Goal: Register for event/course

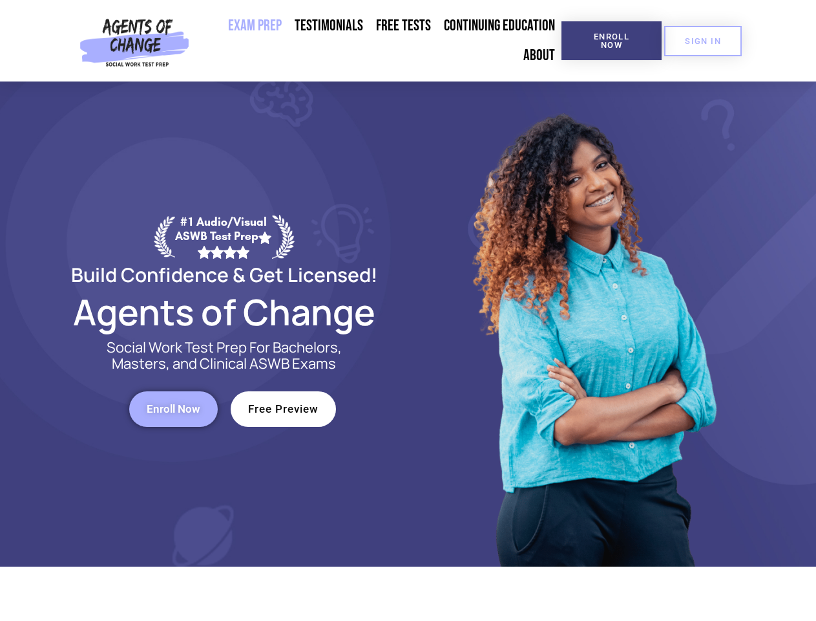
click at [409, 310] on div at bounding box center [593, 323] width 368 height 485
click at [611, 41] on span "Enroll Now" at bounding box center [611, 40] width 59 height 17
click at [703, 41] on span "SIGN IN" at bounding box center [703, 41] width 36 height 8
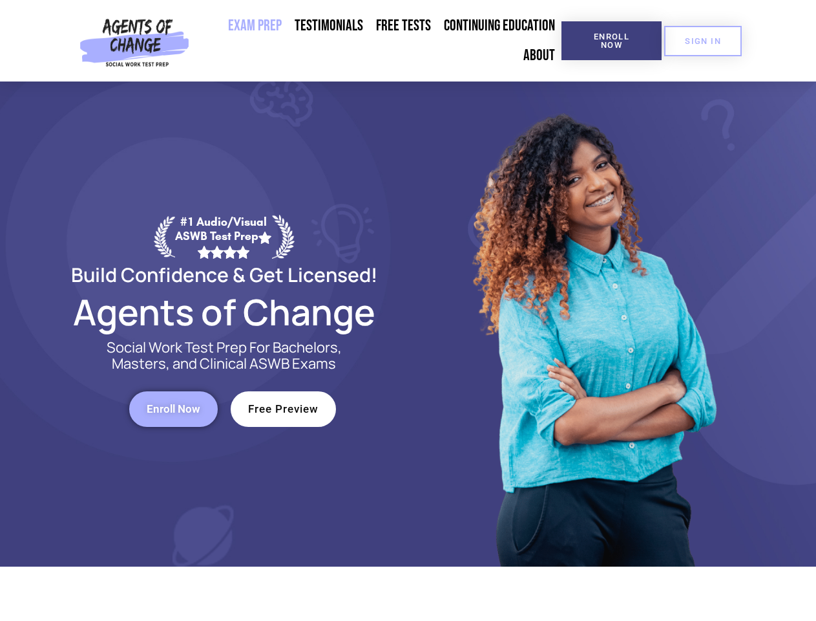
click at [173, 409] on span "Enroll Now" at bounding box center [174, 408] width 54 height 11
click at [283, 409] on span "Free Preview" at bounding box center [283, 408] width 70 height 11
